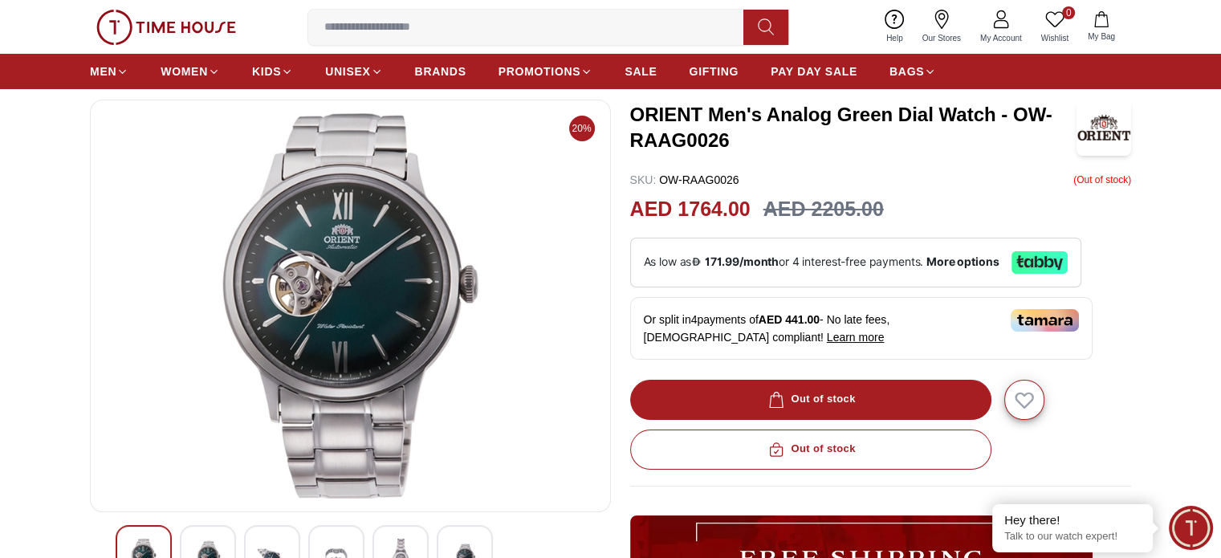
scroll to position [177, 0]
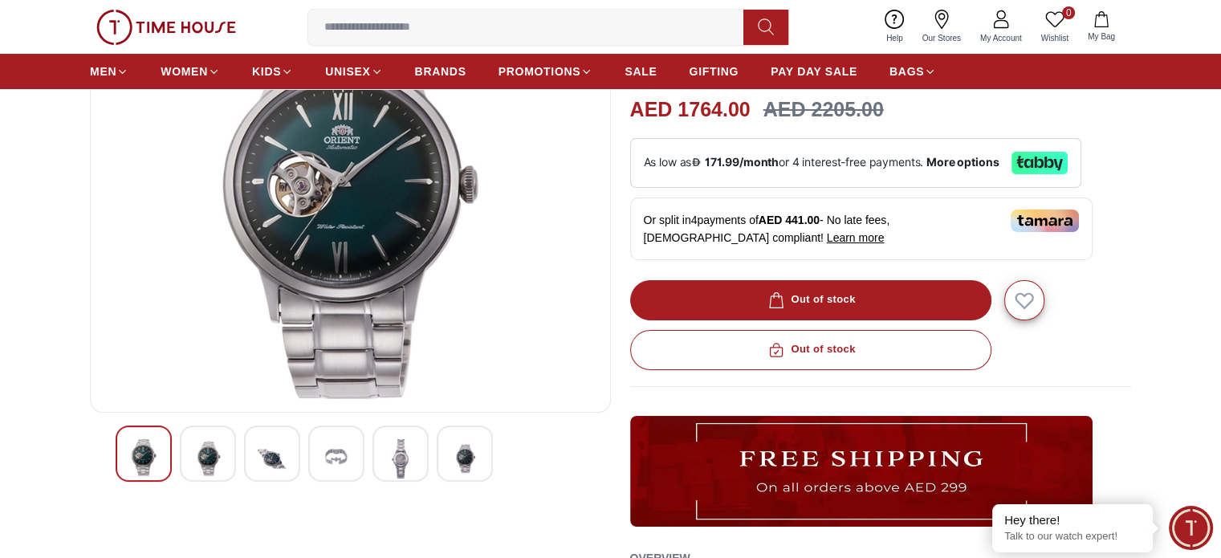
click at [334, 449] on img at bounding box center [336, 458] width 29 height 39
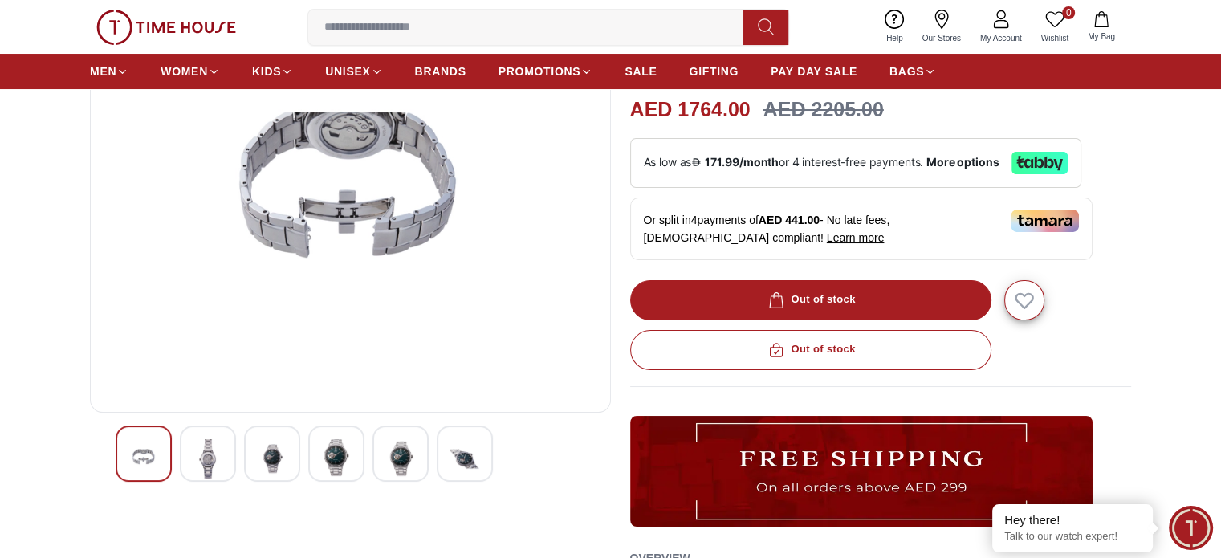
click at [137, 441] on img at bounding box center [143, 458] width 29 height 39
click at [292, 470] on div at bounding box center [351, 453] width 470 height 56
click at [292, 470] on div at bounding box center [272, 453] width 56 height 56
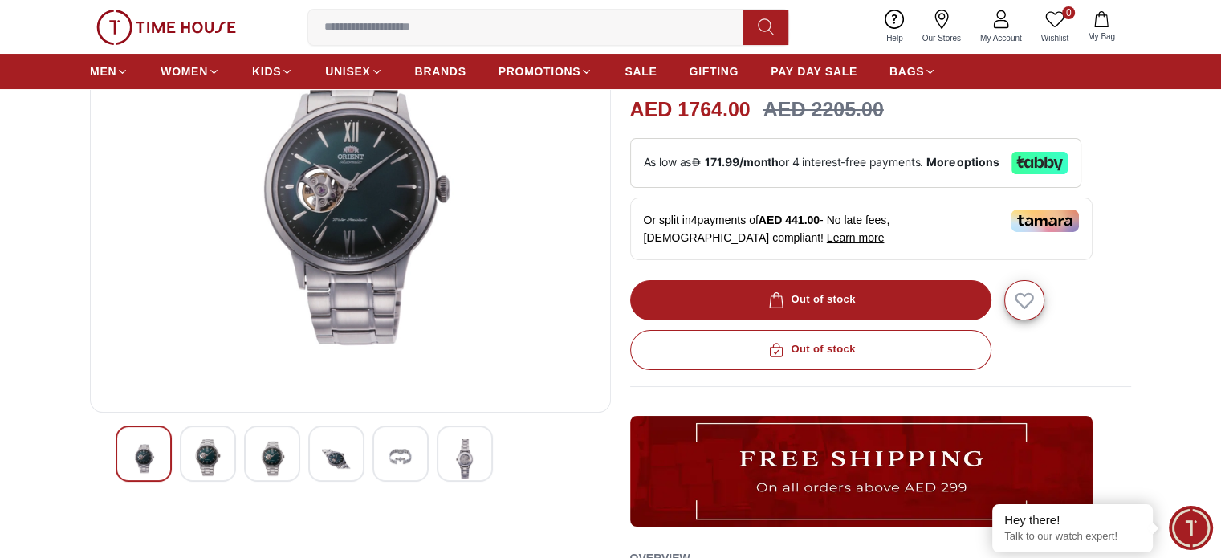
click at [204, 449] on img at bounding box center [207, 457] width 29 height 37
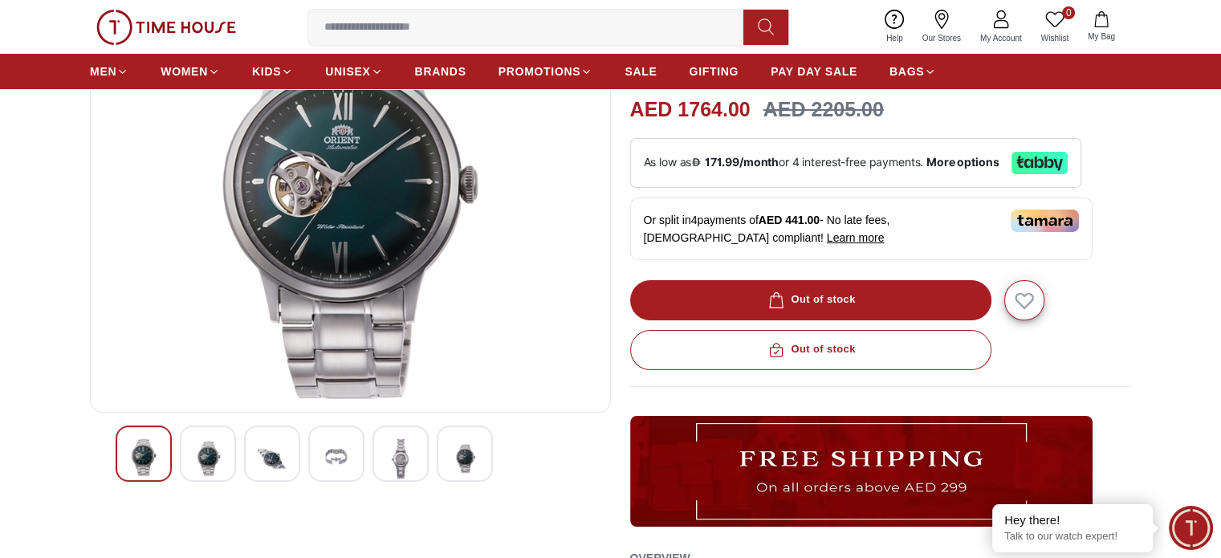
click at [283, 446] on img at bounding box center [272, 458] width 29 height 39
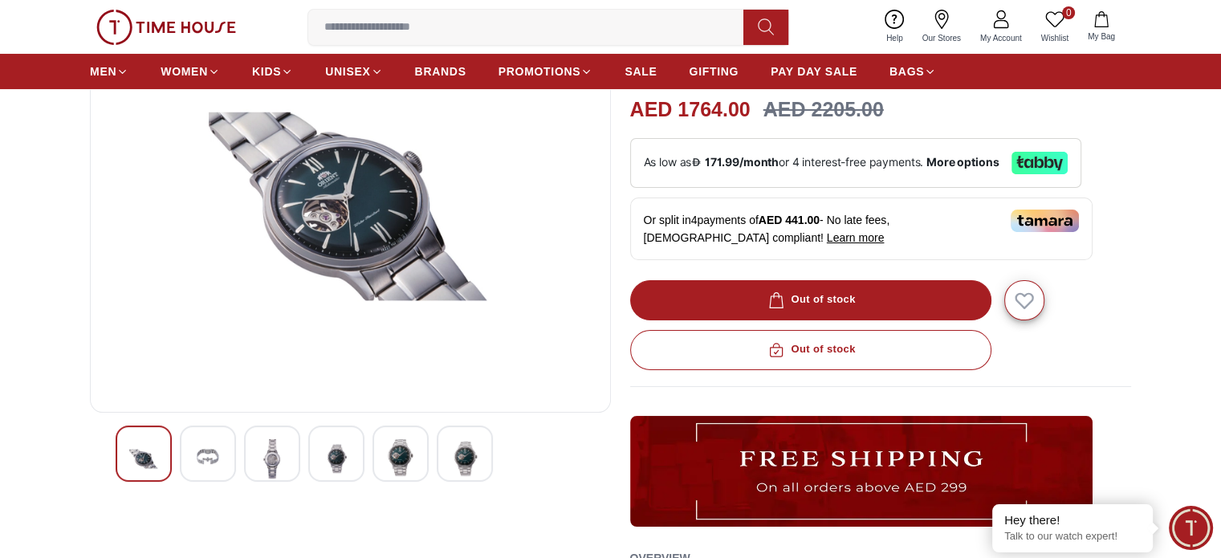
click at [198, 459] on img at bounding box center [207, 458] width 29 height 39
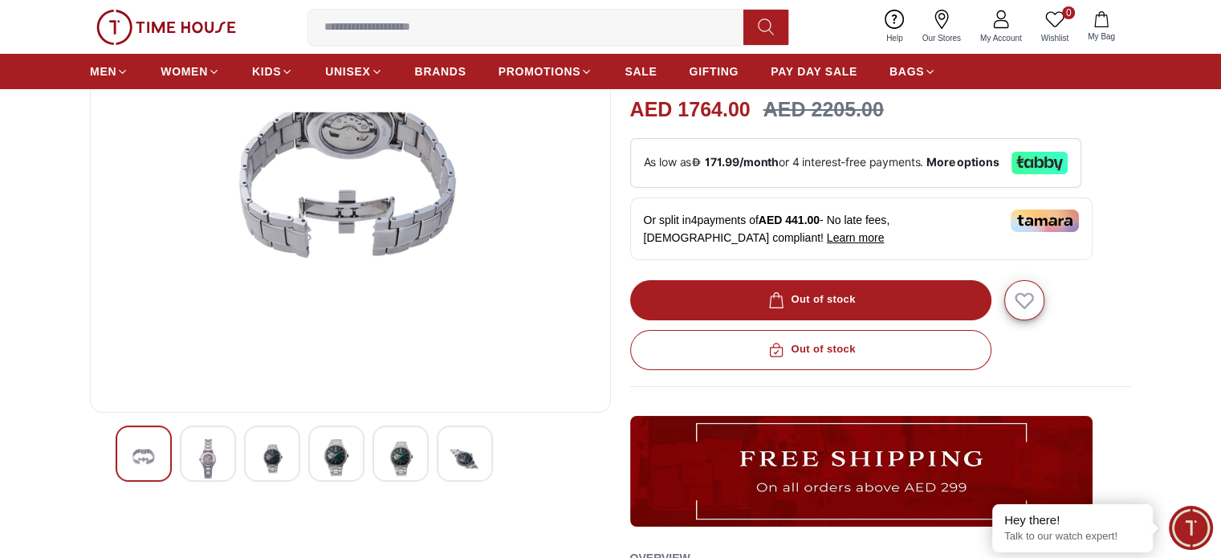
click at [234, 456] on div at bounding box center [208, 453] width 56 height 56
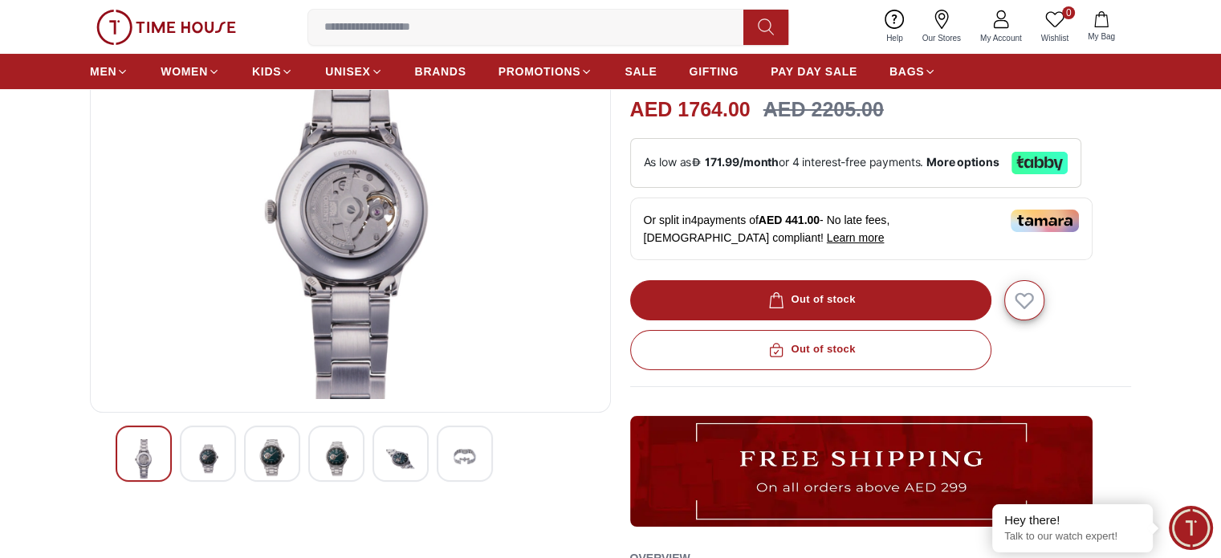
click at [319, 455] on div at bounding box center [336, 453] width 56 height 56
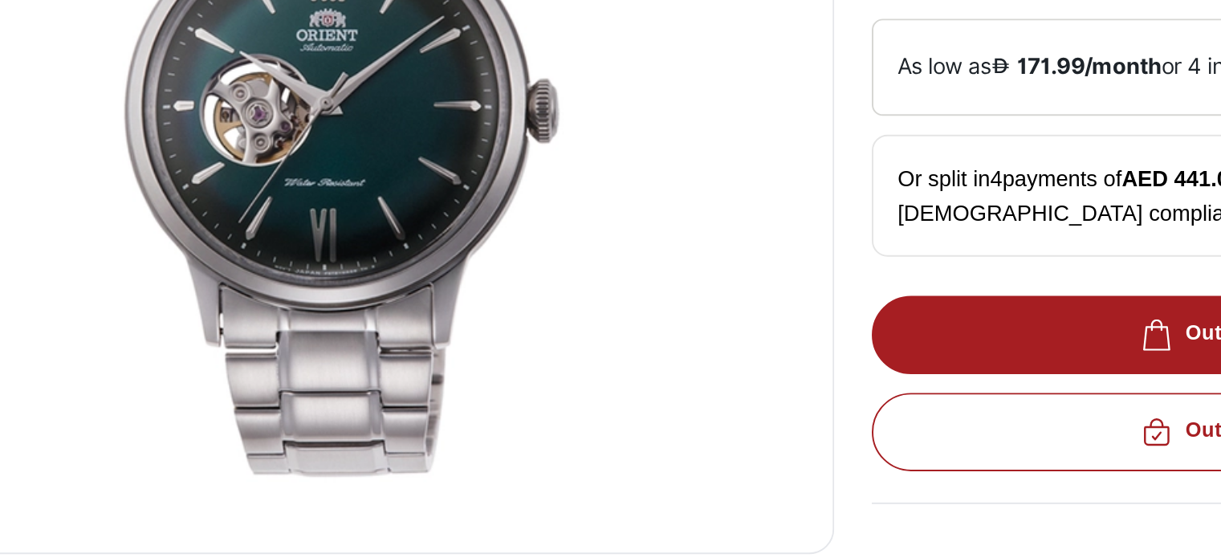
click at [422, 197] on img at bounding box center [351, 206] width 494 height 385
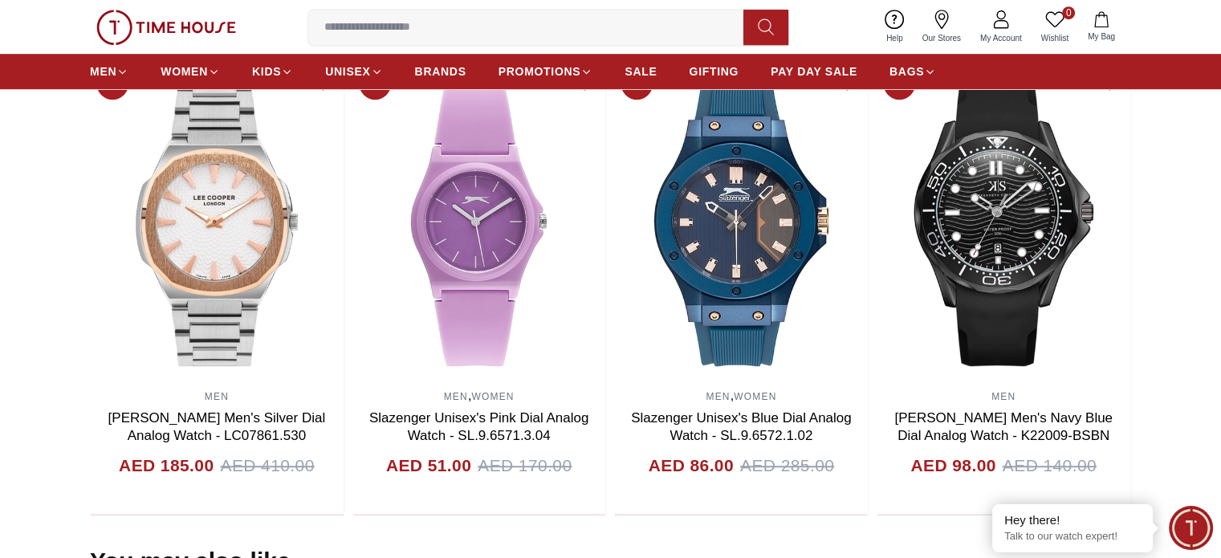
scroll to position [1169, 0]
